Goal: Find specific page/section: Find specific page/section

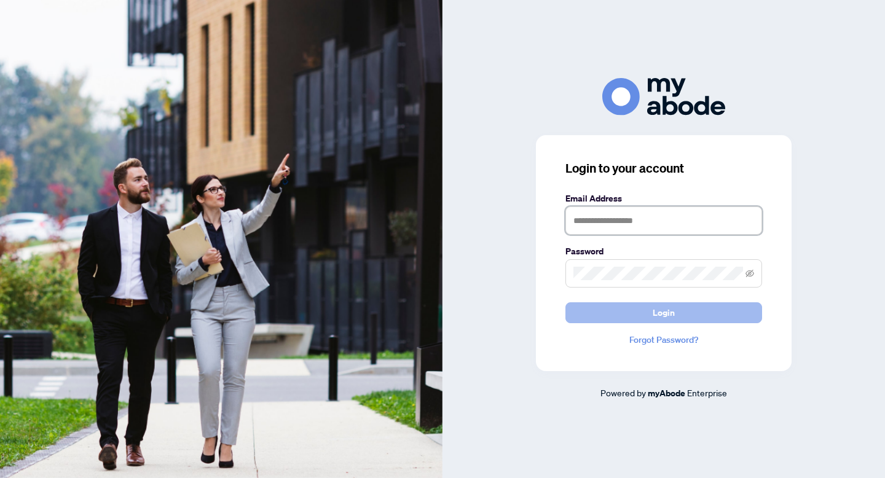
type input "**********"
click at [636, 317] on button "Login" at bounding box center [663, 312] width 197 height 21
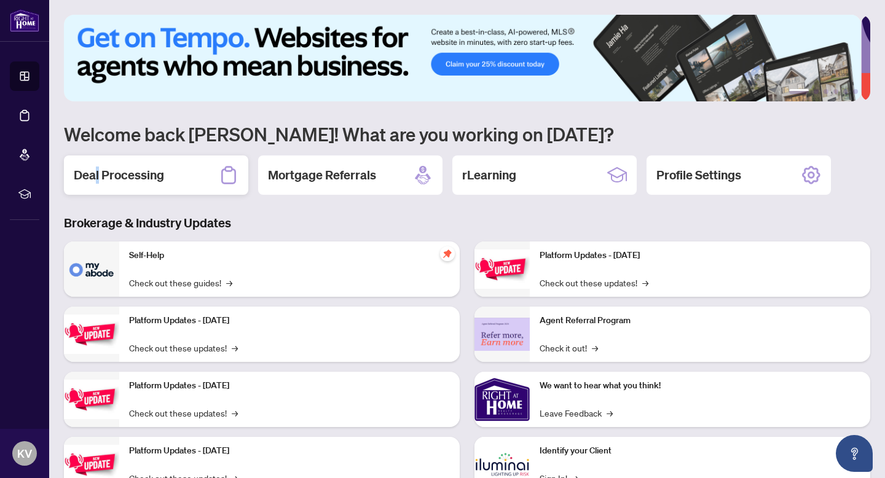
click at [96, 175] on h2 "Deal Processing" at bounding box center [119, 175] width 90 height 17
